Goal: Find specific page/section: Find specific page/section

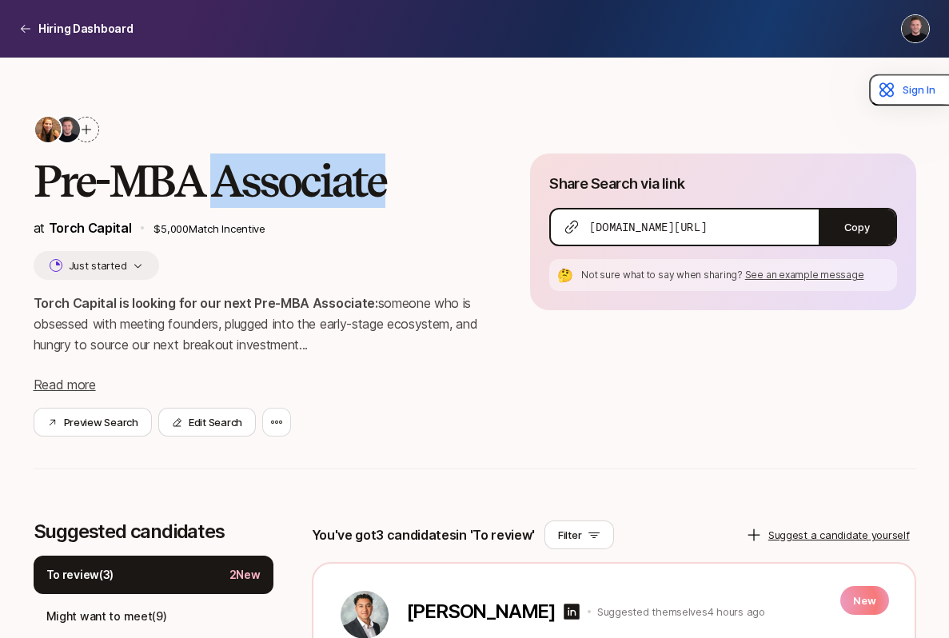
click at [218, 328] on p "Torch Capital is looking for our next Pre-MBA Associate: someone who is obsesse…" at bounding box center [270, 324] width 472 height 62
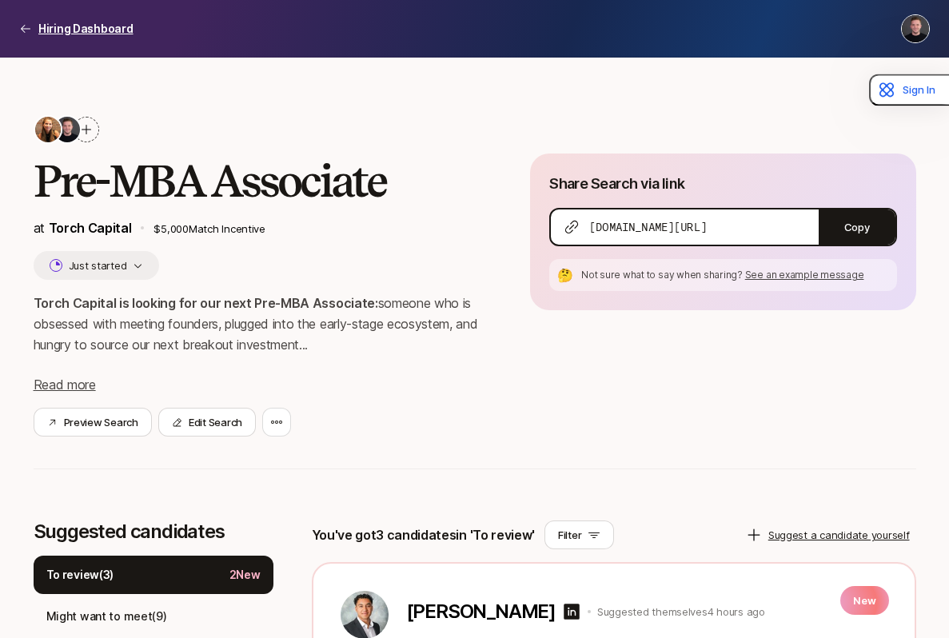
click at [82, 33] on p "Hiring Dashboard" at bounding box center [85, 28] width 95 height 19
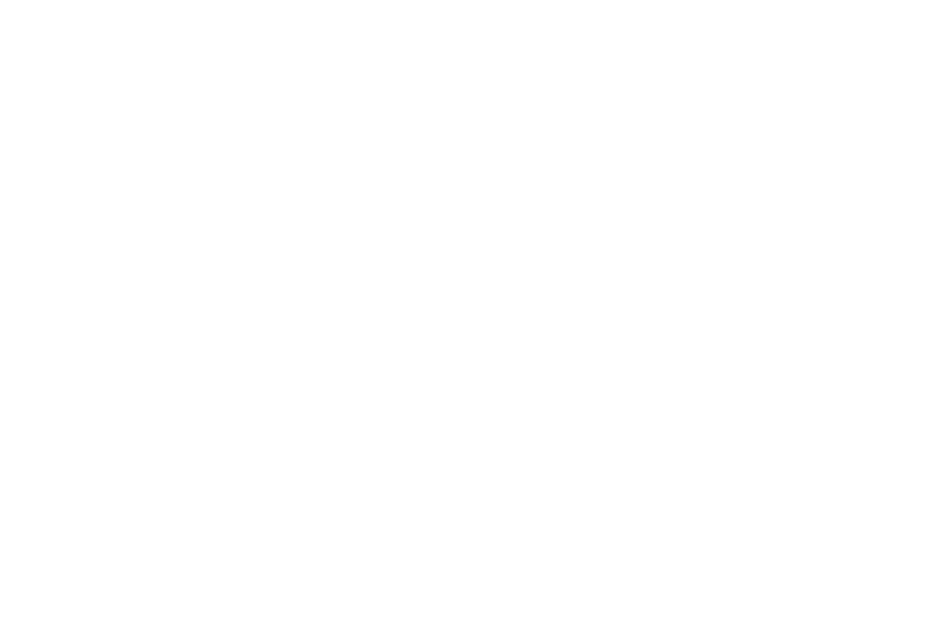
click at [299, 301] on strong "Torch Capital is looking for our next Pre-MBA Associate:" at bounding box center [206, 303] width 345 height 16
click at [320, 301] on strong "Torch Capital is looking for our next Pre-MBA Associate:" at bounding box center [206, 303] width 345 height 16
click at [333, 303] on strong "Torch Capital is looking for our next Pre-MBA Associate:" at bounding box center [206, 303] width 345 height 16
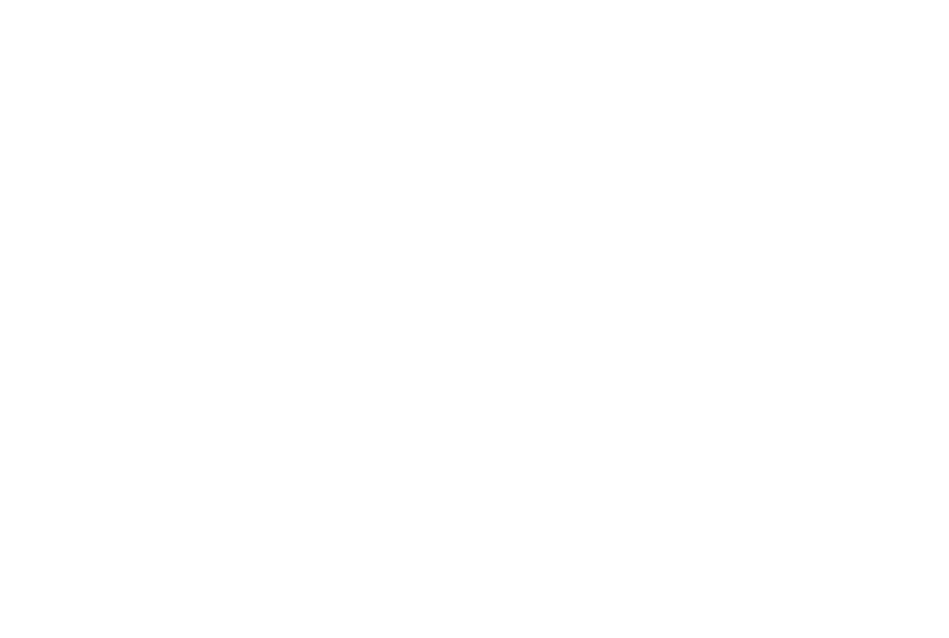
click at [333, 303] on strong "Torch Capital is looking for our next Pre-MBA Associate:" at bounding box center [206, 303] width 345 height 16
click at [337, 303] on strong "Torch Capital is looking for our next Pre-MBA Associate:" at bounding box center [206, 303] width 345 height 16
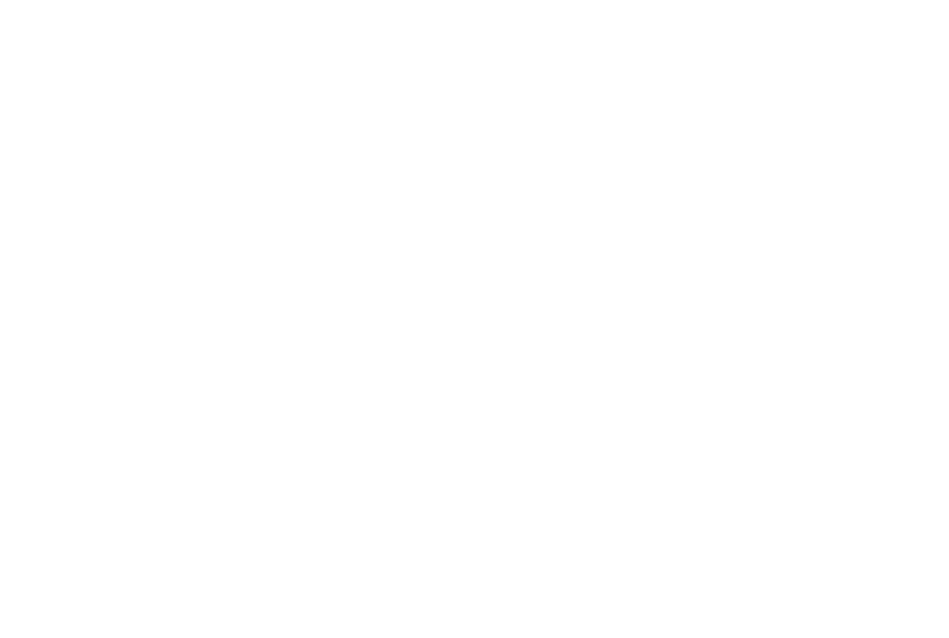
click at [333, 303] on strong "Torch Capital is looking for our next Pre-MBA Associate:" at bounding box center [206, 303] width 345 height 16
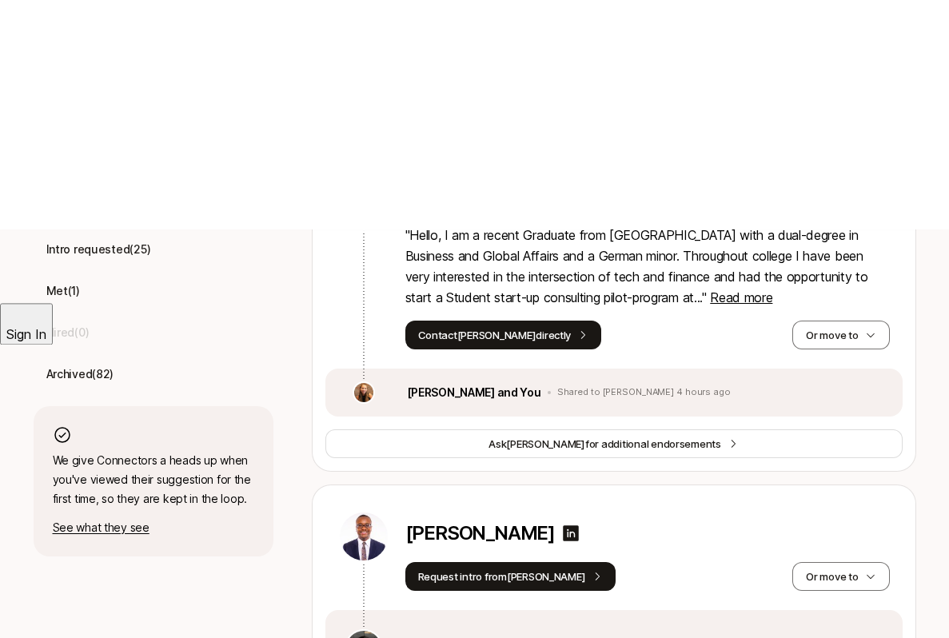
scroll to position [415, 0]
